Goal: Find specific page/section

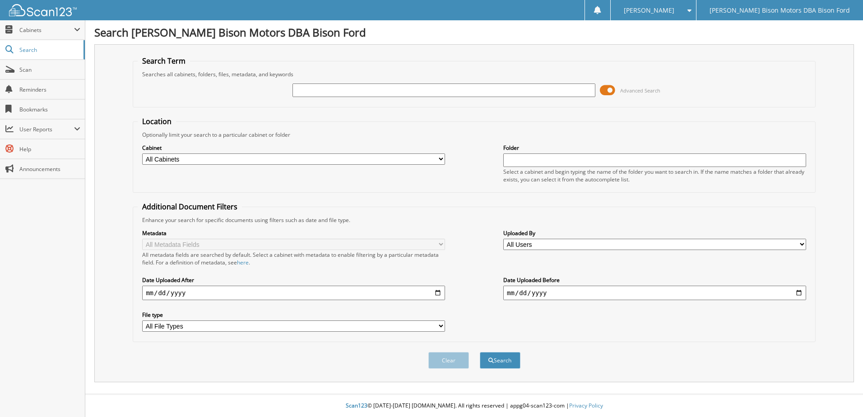
click at [327, 92] on input "text" at bounding box center [444, 91] width 303 height 14
type input "6261454"
click at [480, 352] on button "Search" at bounding box center [500, 360] width 41 height 17
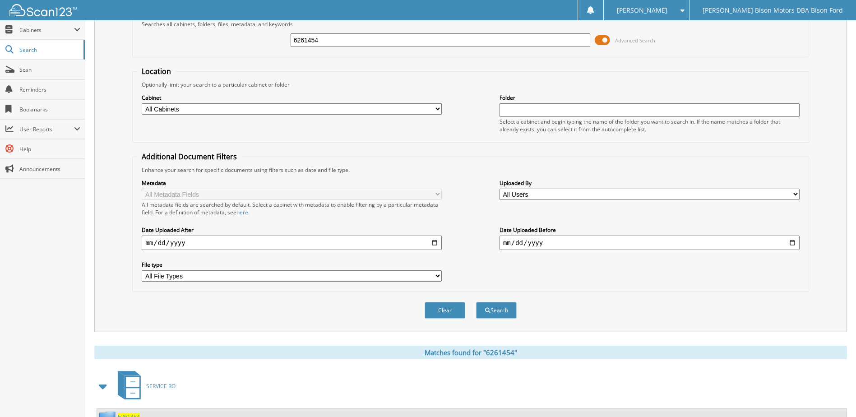
scroll to position [88, 0]
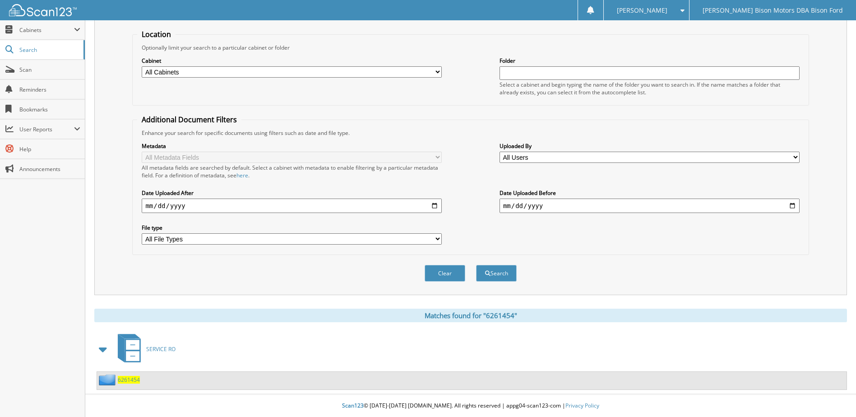
click at [131, 383] on span "6261454" at bounding box center [129, 380] width 22 height 8
